Goal: Task Accomplishment & Management: Use online tool/utility

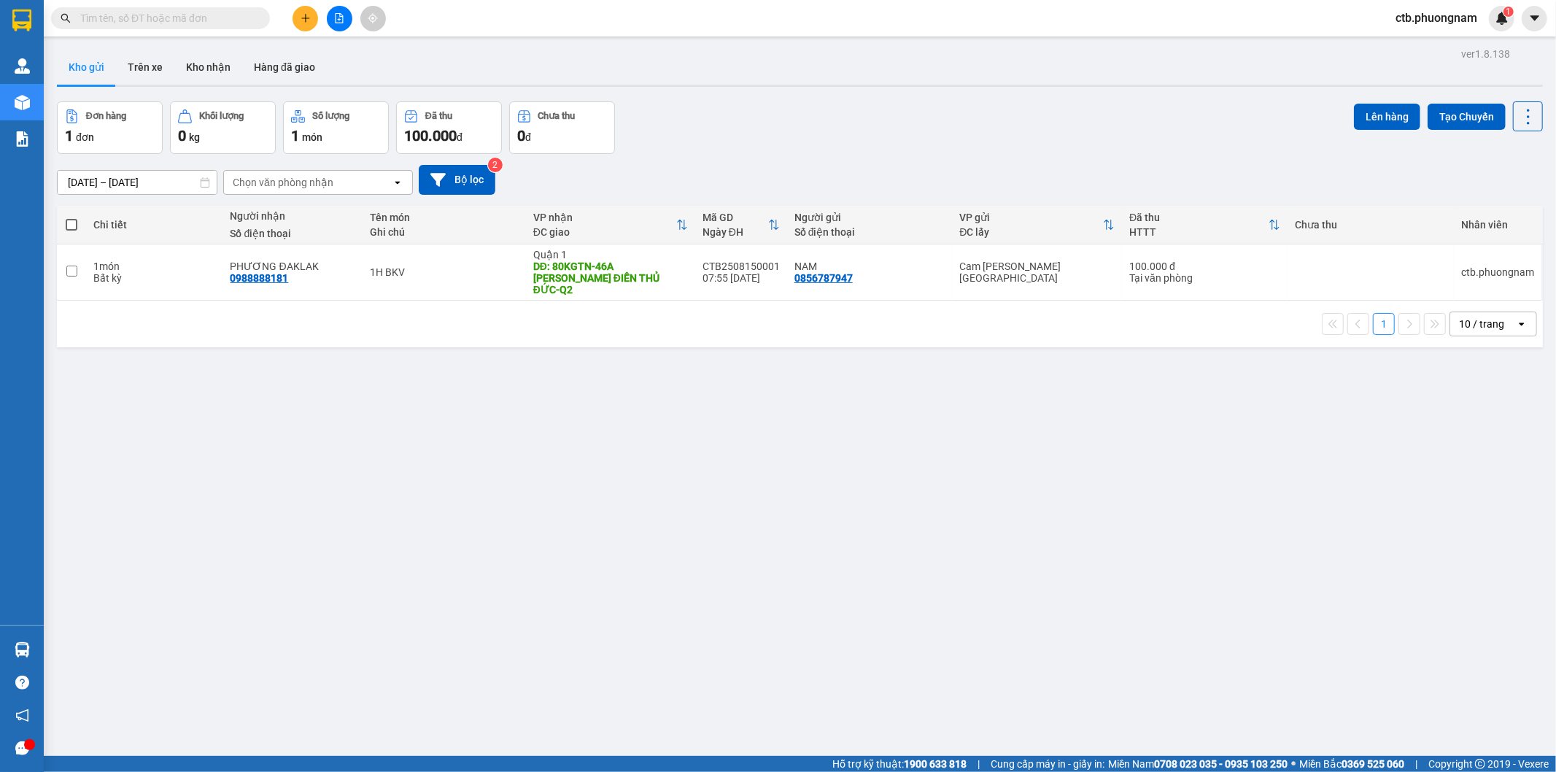
click at [340, 9] on button at bounding box center [340, 19] width 26 height 26
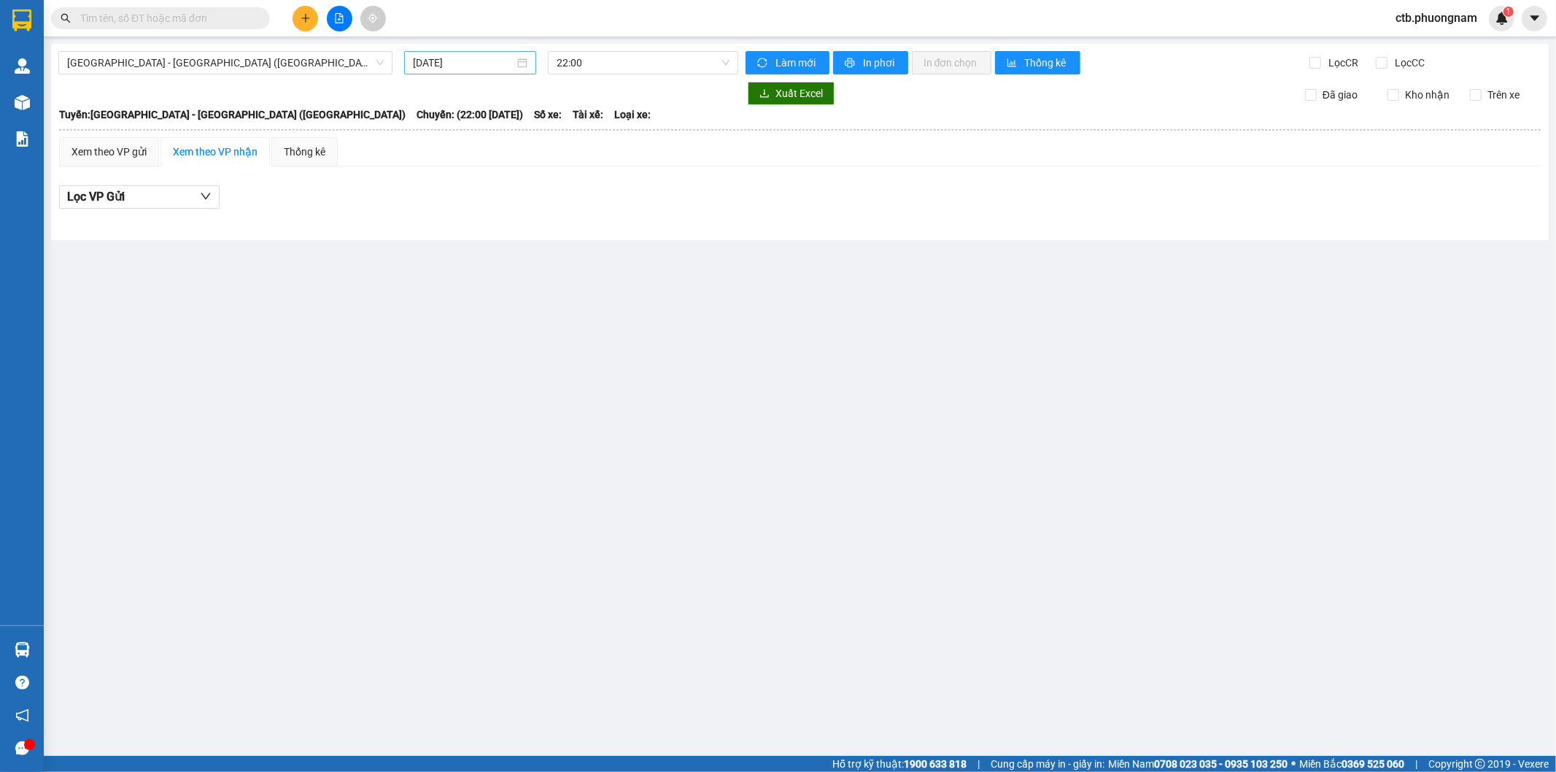
click at [484, 57] on input "[DATE]" at bounding box center [463, 63] width 101 height 16
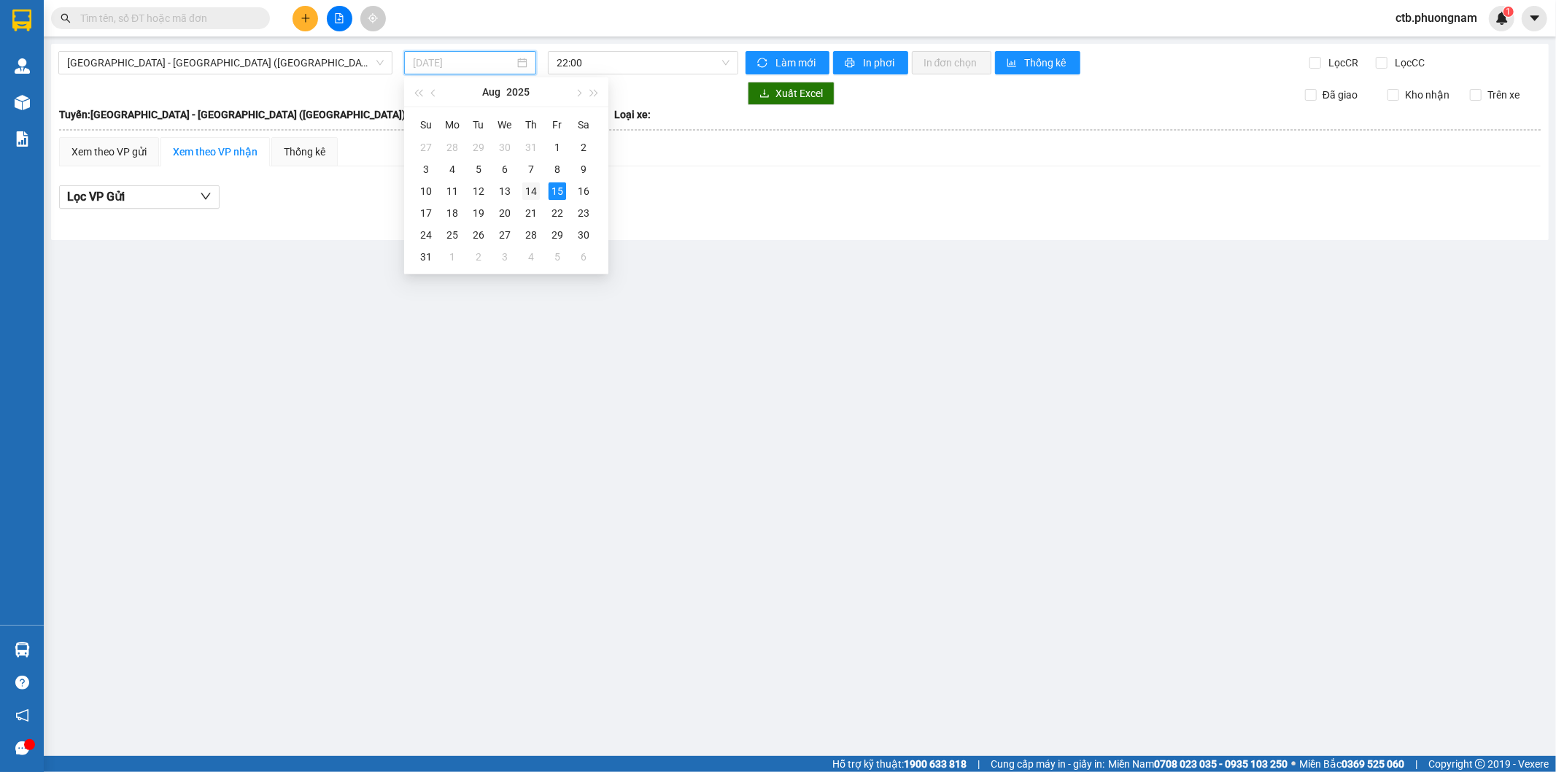
click at [538, 193] on div "14" at bounding box center [531, 191] width 18 height 18
type input "[DATE]"
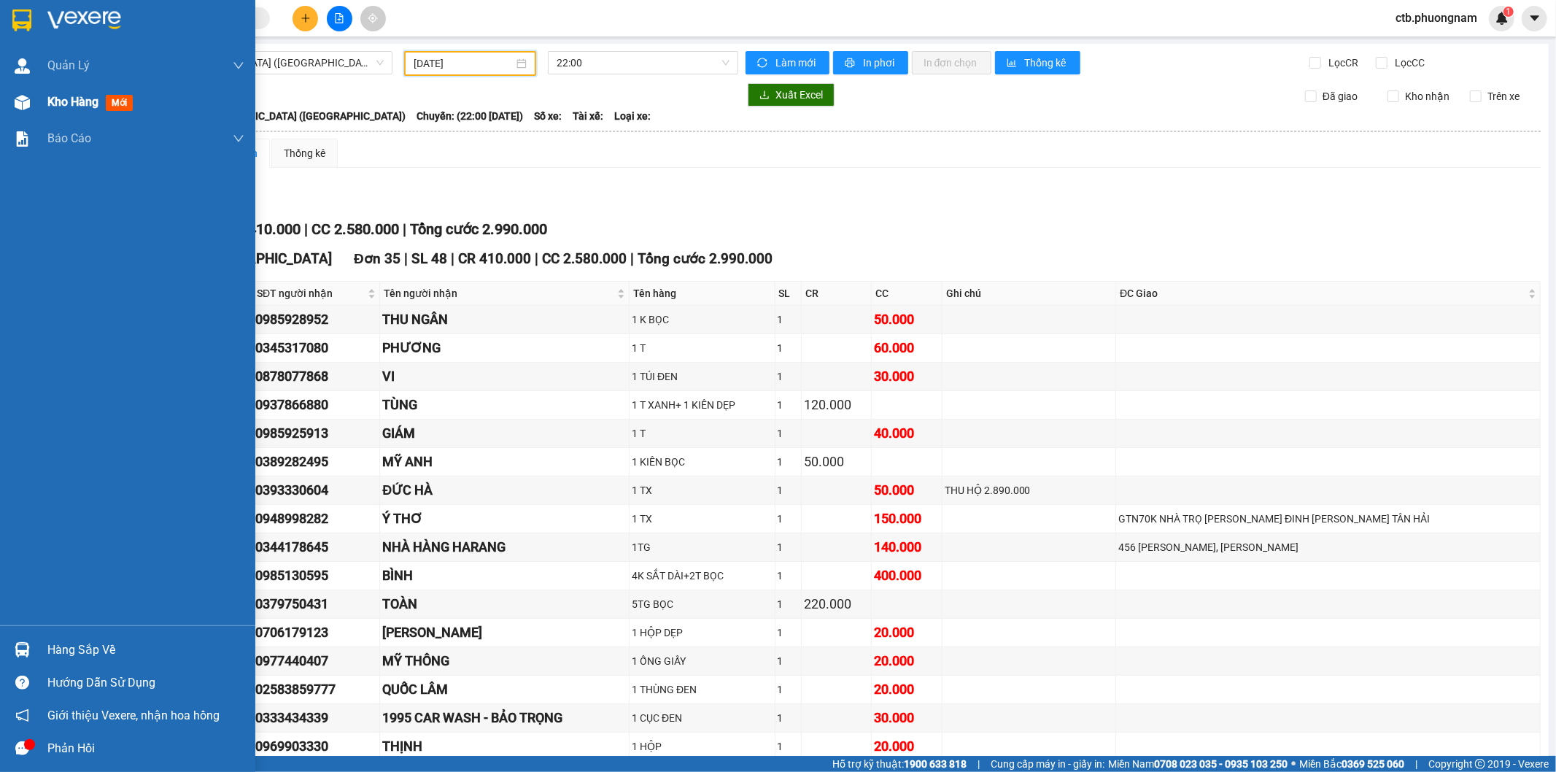
click at [41, 99] on div "Kho hàng mới" at bounding box center [127, 102] width 255 height 36
